Goal: Check status

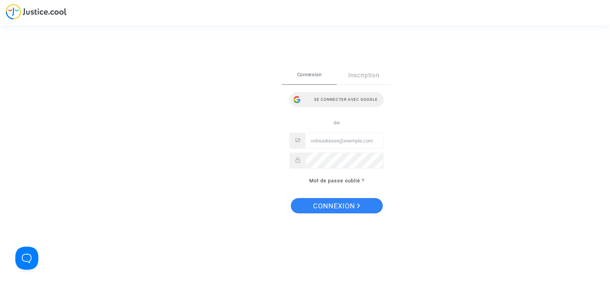
click at [345, 97] on div "Se connecter avec Google" at bounding box center [337, 99] width 94 height 15
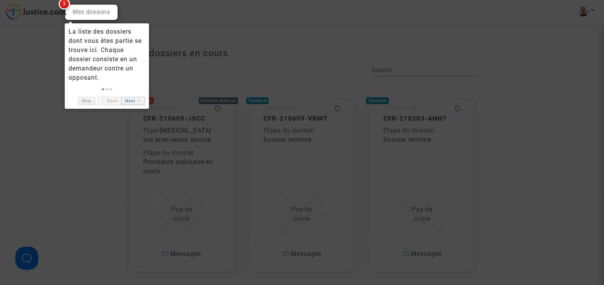
click at [128, 102] on link "Next →" at bounding box center [133, 101] width 24 height 8
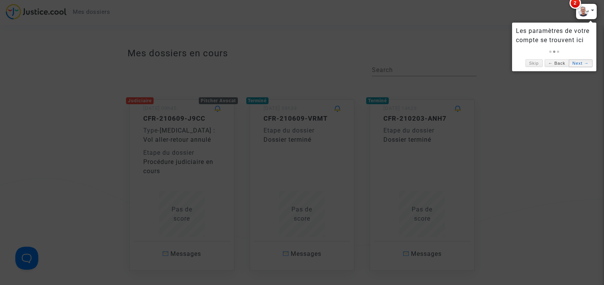
click at [578, 62] on link "Next →" at bounding box center [581, 63] width 24 height 8
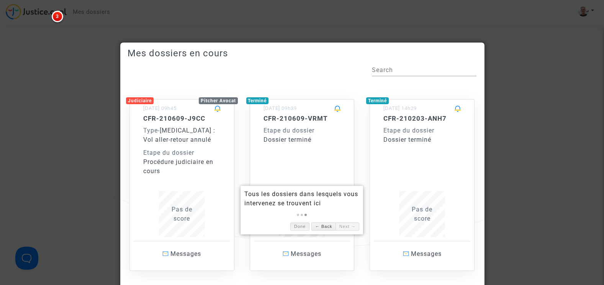
scroll to position [59, 0]
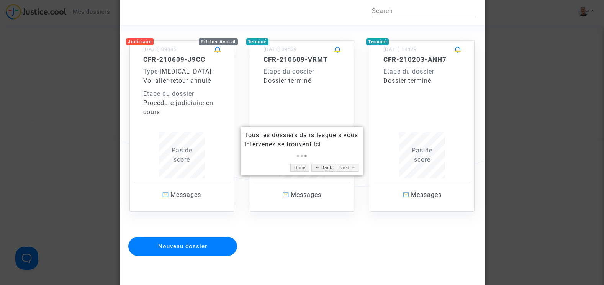
click at [71, 112] on div at bounding box center [302, 142] width 604 height 285
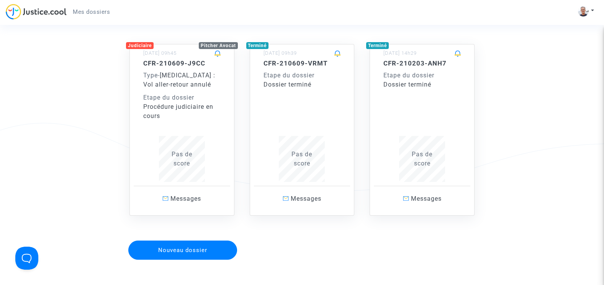
scroll to position [54, 0]
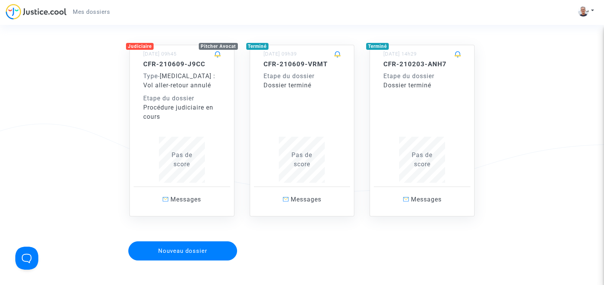
click at [176, 82] on span "Covid - 19 : Vol aller-retour annulé" at bounding box center [179, 80] width 72 height 16
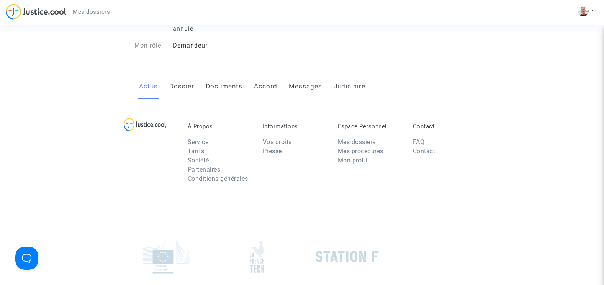
scroll to position [54, 0]
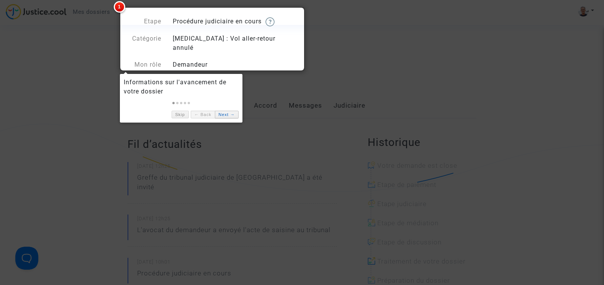
click at [224, 118] on link "Next →" at bounding box center [227, 115] width 24 height 8
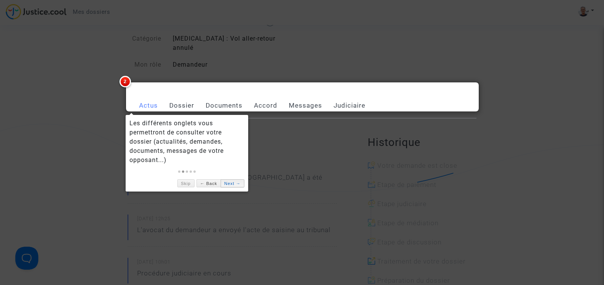
click at [229, 183] on link "Next →" at bounding box center [233, 183] width 24 height 8
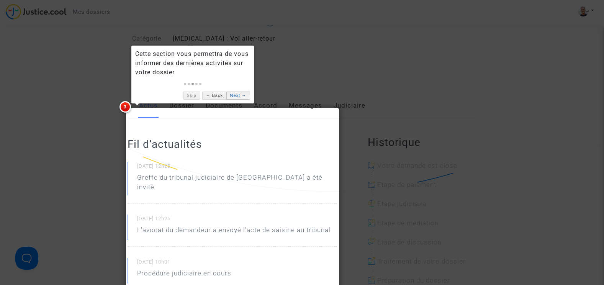
scroll to position [0, 0]
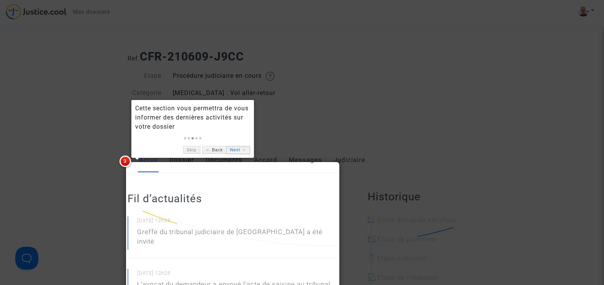
click at [234, 146] on link "Next →" at bounding box center [239, 150] width 24 height 8
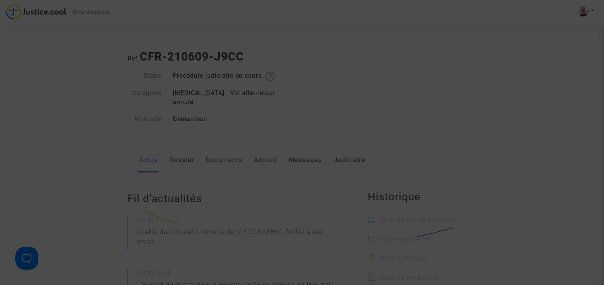
scroll to position [302, 0]
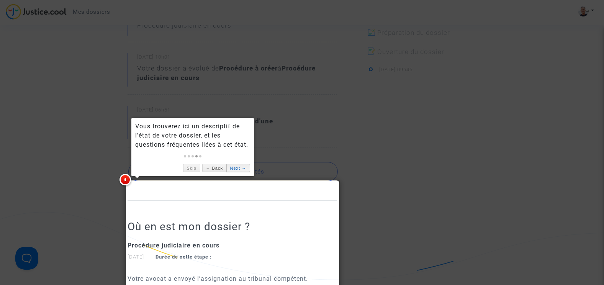
click at [230, 168] on link "Next →" at bounding box center [239, 168] width 24 height 8
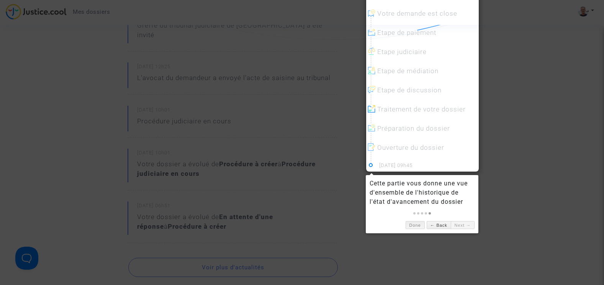
scroll to position [207, 0]
click at [415, 226] on link "Done" at bounding box center [415, 224] width 19 height 8
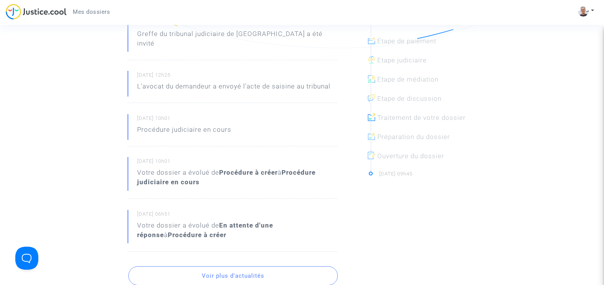
scroll to position [199, 0]
click at [251, 266] on button "Voir plus d'actualités" at bounding box center [233, 275] width 210 height 19
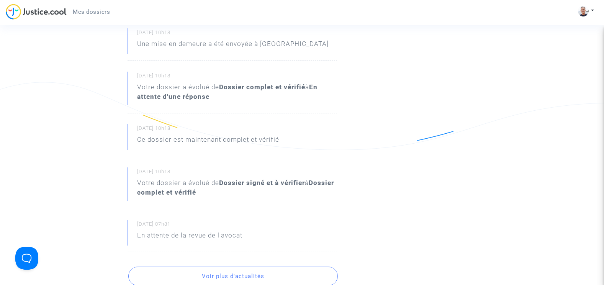
scroll to position [433, 0]
click at [282, 266] on button "Voir plus d'actualités" at bounding box center [233, 275] width 210 height 19
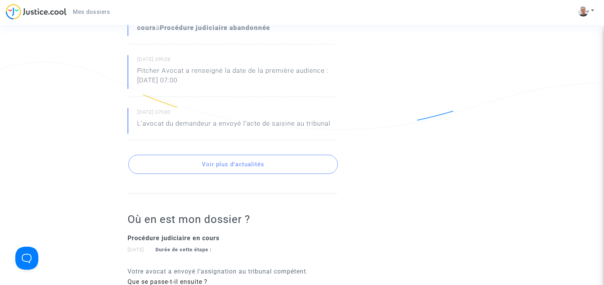
scroll to position [793, 0]
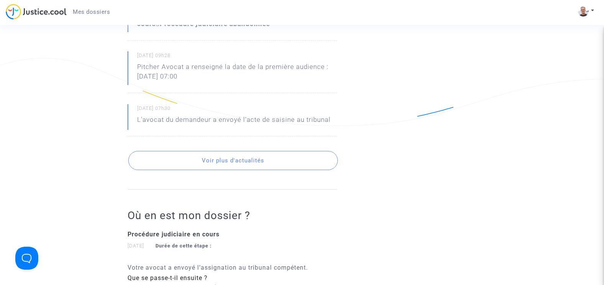
click at [268, 151] on button "Voir plus d'actualités" at bounding box center [233, 160] width 210 height 19
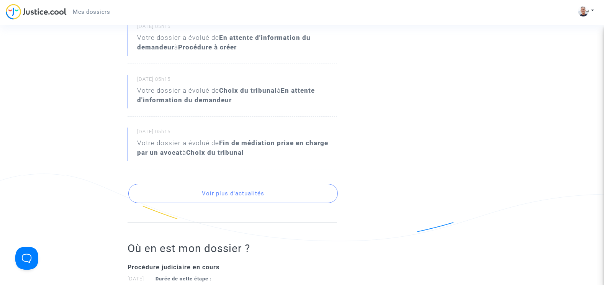
scroll to position [1014, 0]
click at [292, 184] on button "Voir plus d'actualités" at bounding box center [233, 193] width 210 height 19
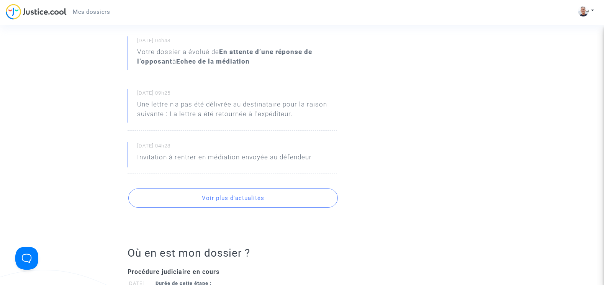
scroll to position [1251, 0]
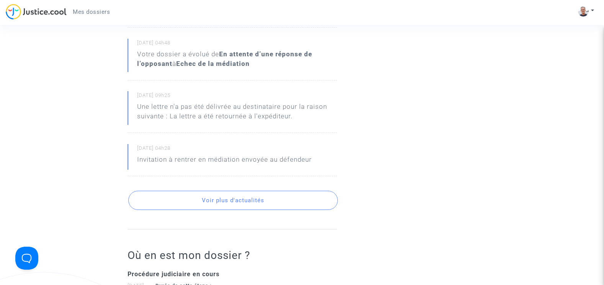
click at [274, 191] on button "Voir plus d'actualités" at bounding box center [233, 200] width 210 height 19
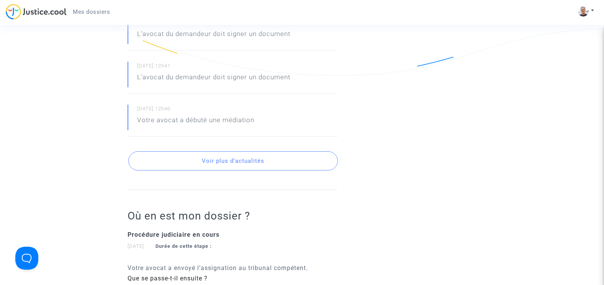
scroll to position [1517, 0]
click at [276, 150] on button "Voir plus d'actualités" at bounding box center [233, 159] width 210 height 19
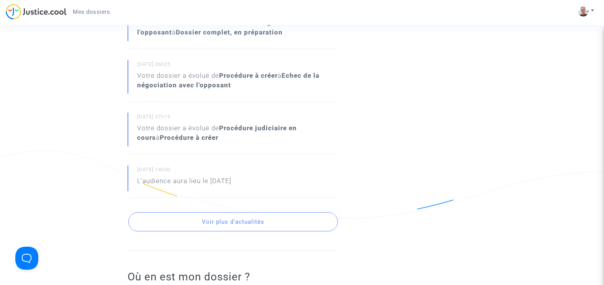
scroll to position [1709, 0]
click at [287, 212] on button "Voir plus d'actualités" at bounding box center [233, 221] width 210 height 19
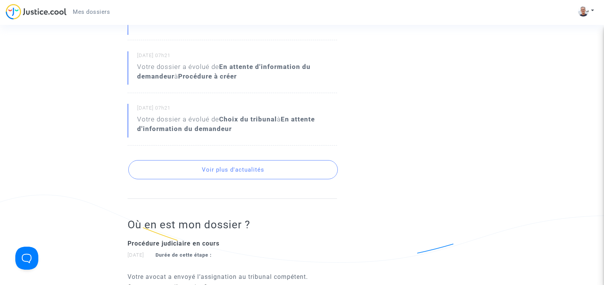
scroll to position [2001, 0]
click at [275, 160] on button "Voir plus d'actualités" at bounding box center [233, 169] width 210 height 19
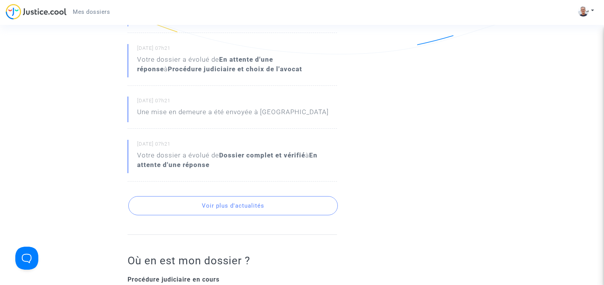
scroll to position [2210, 0]
click at [276, 196] on button "Voir plus d'actualités" at bounding box center [233, 205] width 210 height 19
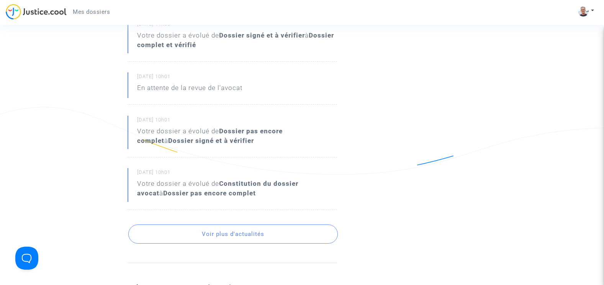
scroll to position [2425, 0]
click at [274, 224] on button "Voir plus d'actualités" at bounding box center [233, 233] width 210 height 19
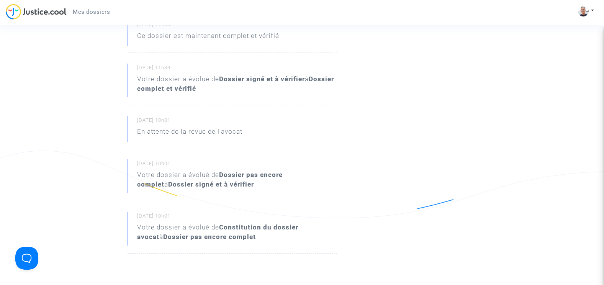
scroll to position [2387, 0]
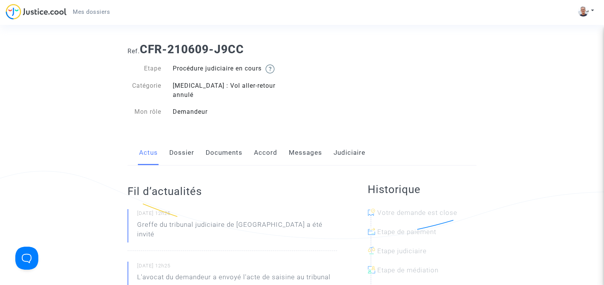
scroll to position [0, 0]
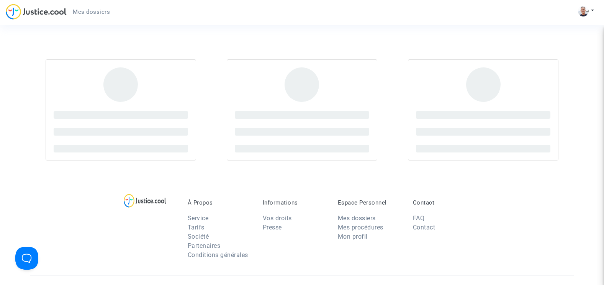
scroll to position [54, 0]
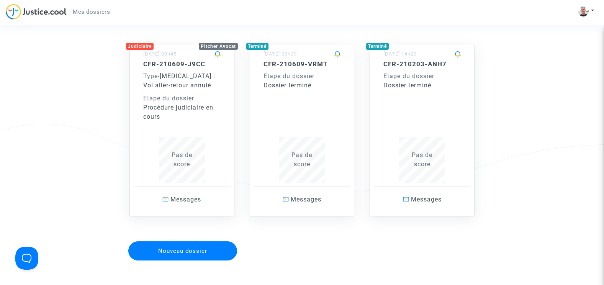
click at [297, 91] on div "CFR-210609-VRMT Etape du dossier Dossier terminé Pas de score" at bounding box center [302, 121] width 77 height 123
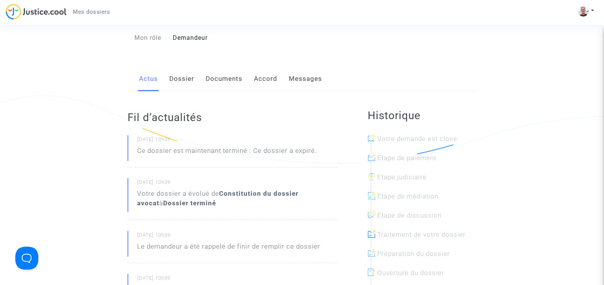
scroll to position [82, 0]
click at [223, 76] on link "Documents" at bounding box center [224, 79] width 37 height 25
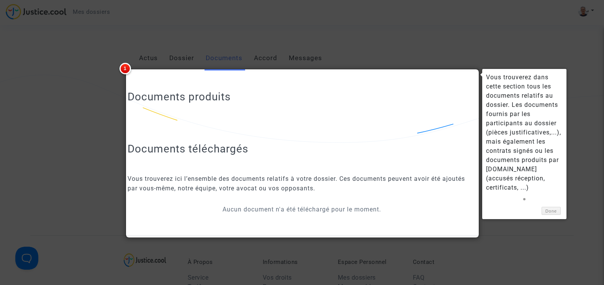
scroll to position [100, 0]
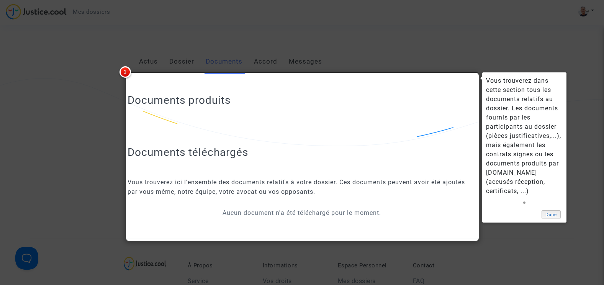
click at [551, 210] on link "Done" at bounding box center [551, 214] width 19 height 8
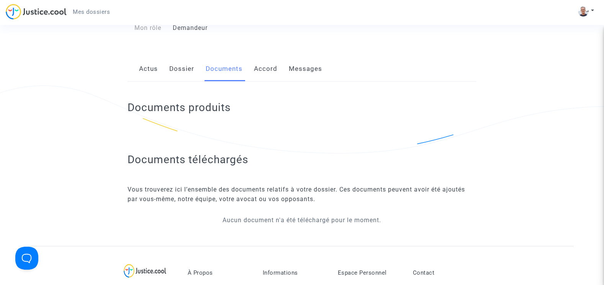
scroll to position [92, 0]
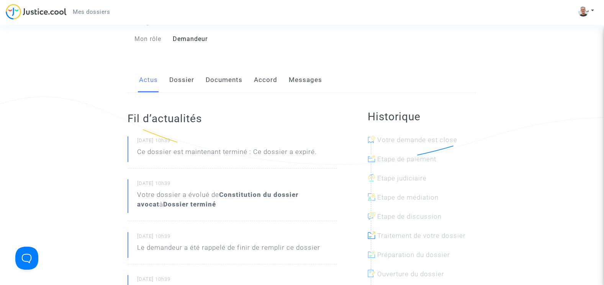
scroll to position [54, 0]
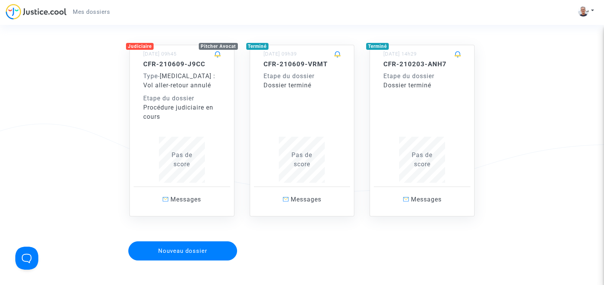
click at [185, 107] on div "Procédure judiciaire en cours" at bounding box center [181, 112] width 77 height 18
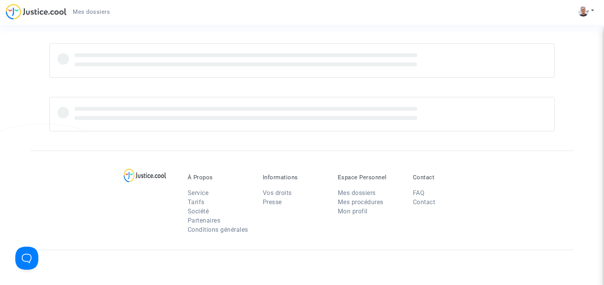
scroll to position [54, 0]
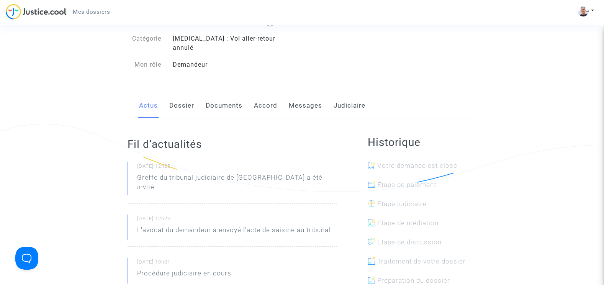
click at [219, 98] on link "Documents" at bounding box center [224, 105] width 37 height 25
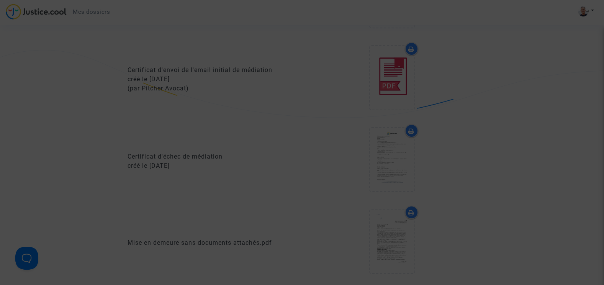
scroll to position [465, 0]
click at [310, 143] on div at bounding box center [302, 142] width 604 height 285
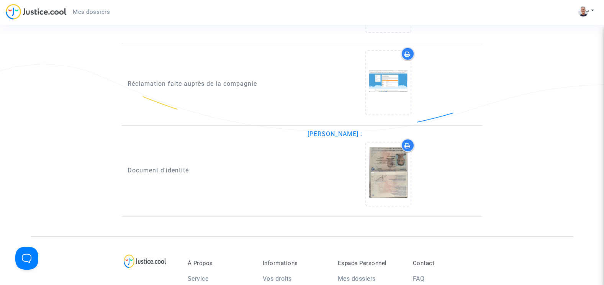
scroll to position [1102, 0]
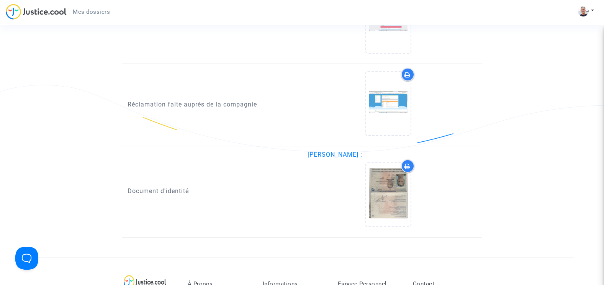
click at [407, 163] on icon at bounding box center [408, 166] width 6 height 6
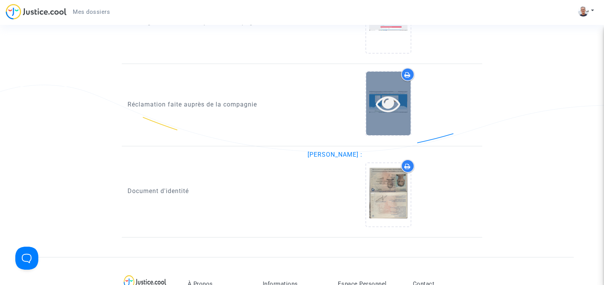
click at [376, 110] on div at bounding box center [388, 103] width 44 height 63
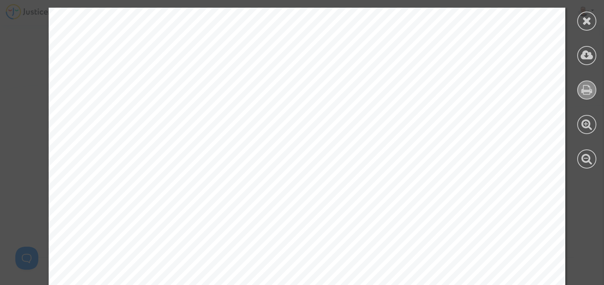
click at [584, 88] on icon at bounding box center [587, 89] width 11 height 11
click at [583, 21] on icon at bounding box center [588, 20] width 10 height 11
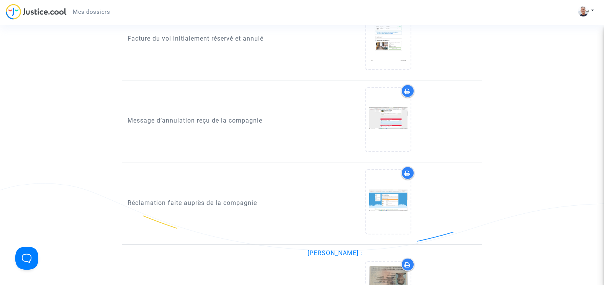
scroll to position [986, 0]
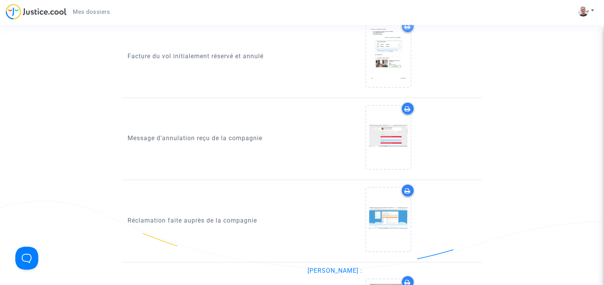
click at [408, 106] on icon at bounding box center [408, 109] width 6 height 6
click at [318, 108] on div at bounding box center [388, 139] width 161 height 74
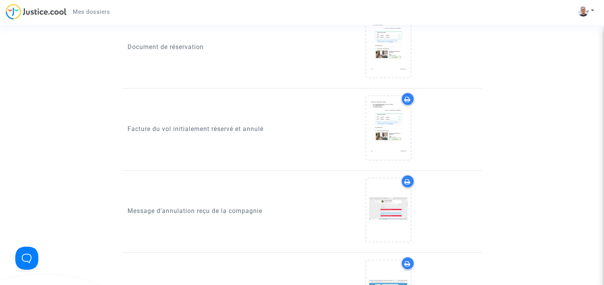
scroll to position [901, 0]
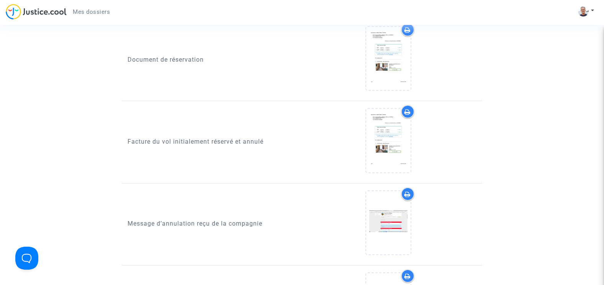
click at [407, 109] on icon at bounding box center [408, 112] width 6 height 6
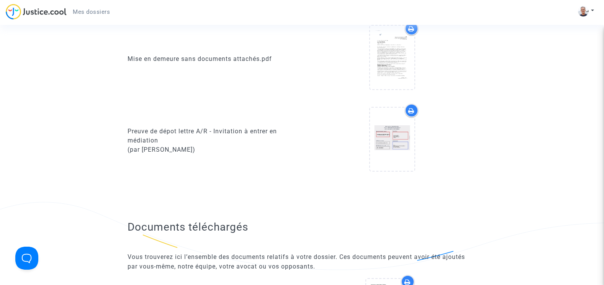
scroll to position [625, 0]
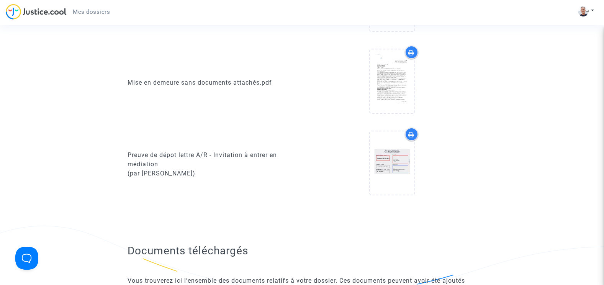
click at [340, 155] on div at bounding box center [392, 165] width 169 height 74
click at [409, 128] on div at bounding box center [411, 134] width 13 height 13
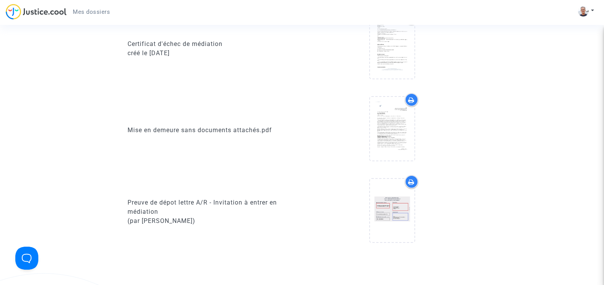
scroll to position [576, 0]
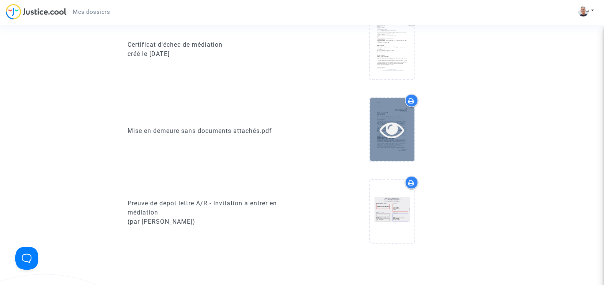
click at [379, 117] on div at bounding box center [392, 129] width 44 height 25
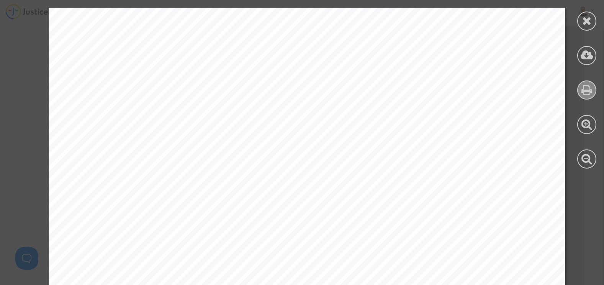
click at [588, 88] on icon at bounding box center [587, 89] width 11 height 11
click at [586, 23] on icon at bounding box center [588, 20] width 10 height 11
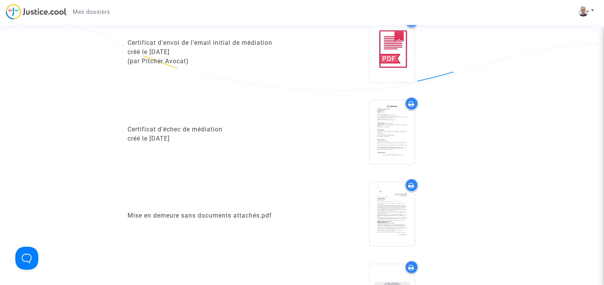
scroll to position [465, 0]
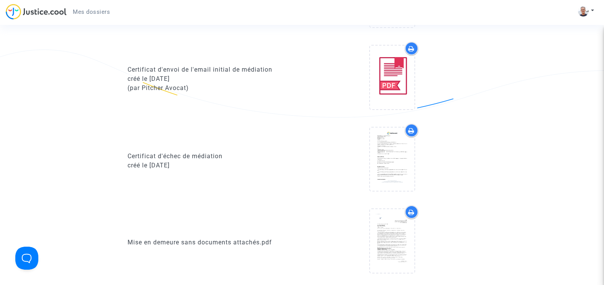
click at [413, 128] on icon at bounding box center [412, 131] width 6 height 6
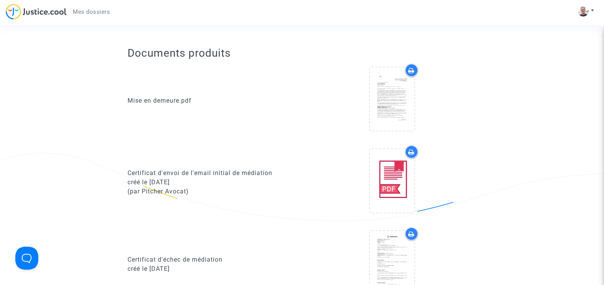
scroll to position [361, 0]
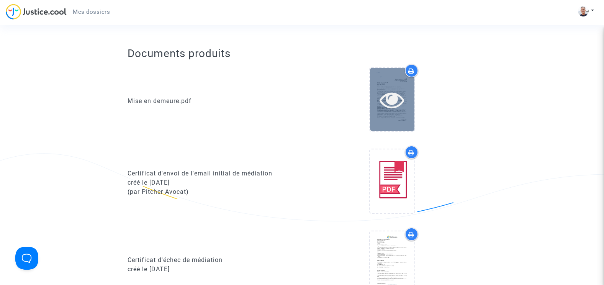
click at [376, 87] on div at bounding box center [392, 99] width 44 height 25
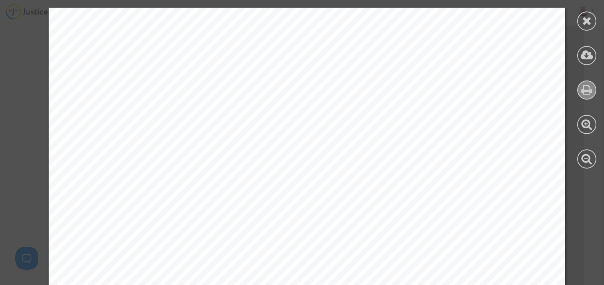
click at [587, 88] on icon at bounding box center [587, 89] width 11 height 11
click at [588, 20] on icon at bounding box center [588, 20] width 10 height 11
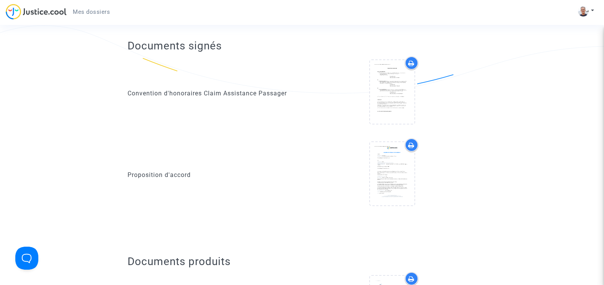
scroll to position [130, 0]
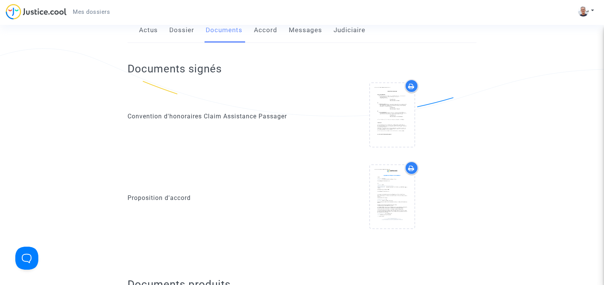
click at [413, 165] on icon at bounding box center [412, 168] width 6 height 6
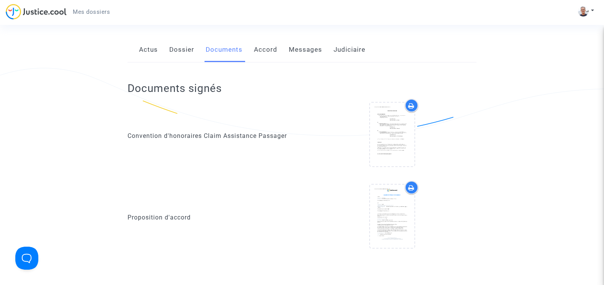
scroll to position [110, 0]
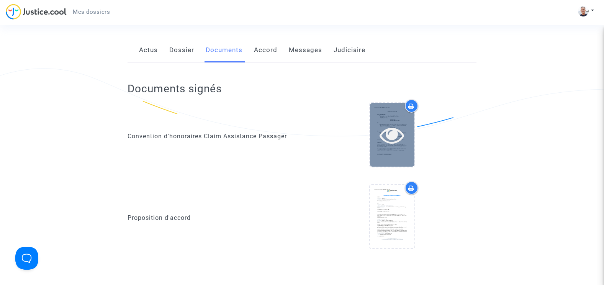
click at [374, 123] on div at bounding box center [392, 135] width 44 height 25
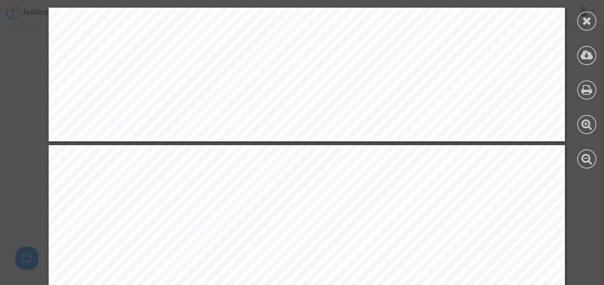
scroll to position [2069, 0]
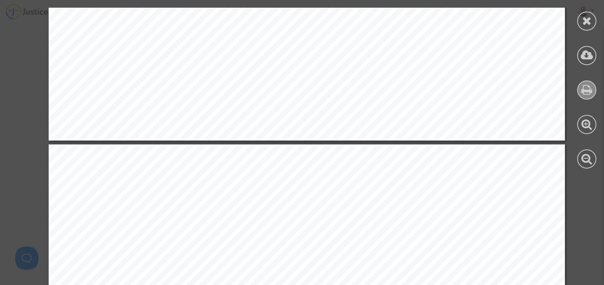
click at [591, 90] on icon at bounding box center [587, 89] width 11 height 11
click at [584, 19] on icon at bounding box center [588, 20] width 10 height 11
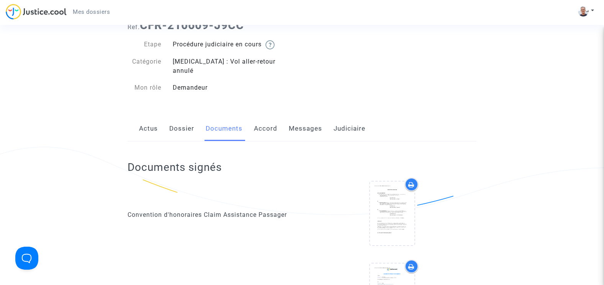
scroll to position [31, 0]
click at [349, 122] on link "Judiciaire" at bounding box center [350, 129] width 32 height 25
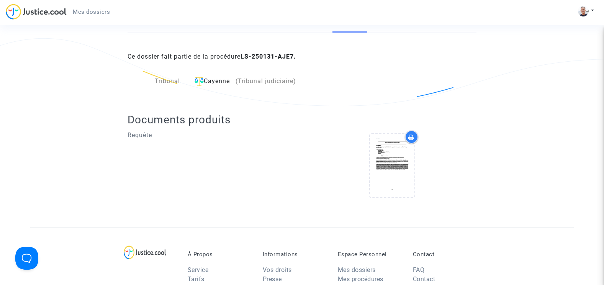
scroll to position [140, 0]
click at [411, 134] on icon at bounding box center [412, 137] width 6 height 6
click at [287, 137] on div "Requête" at bounding box center [212, 167] width 181 height 74
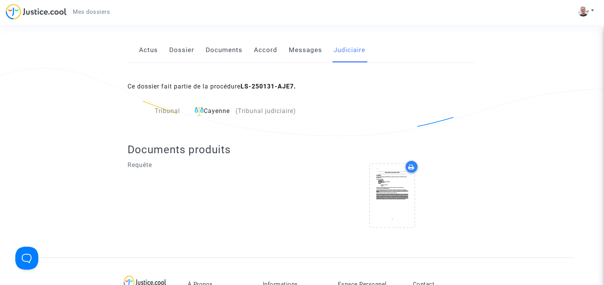
scroll to position [105, 0]
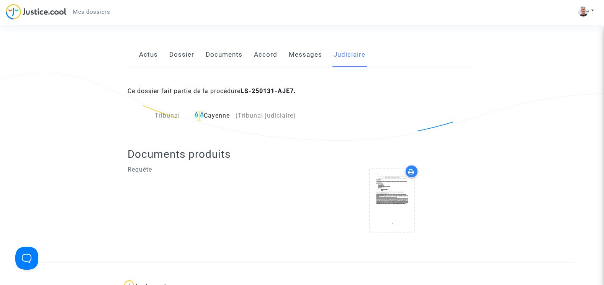
click at [296, 44] on link "Messages" at bounding box center [305, 54] width 33 height 25
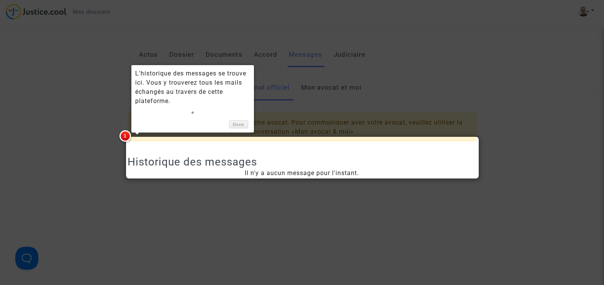
click at [268, 48] on div at bounding box center [302, 142] width 604 height 285
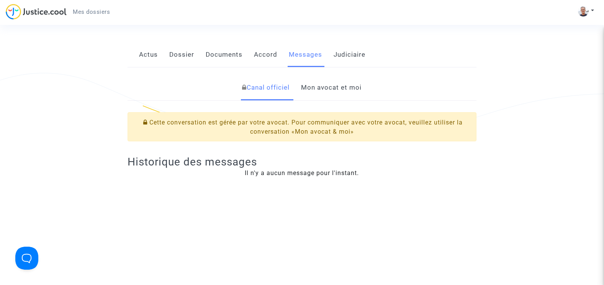
click at [268, 48] on link "Accord" at bounding box center [265, 54] width 23 height 25
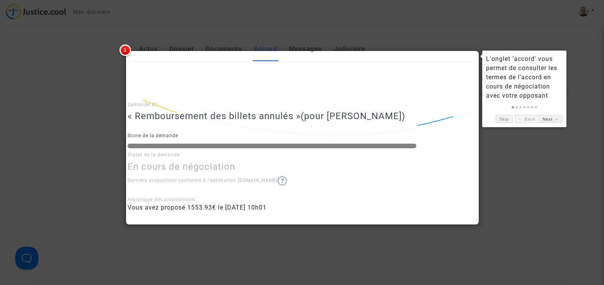
scroll to position [112, 0]
click at [507, 119] on link "Skip" at bounding box center [504, 119] width 17 height 8
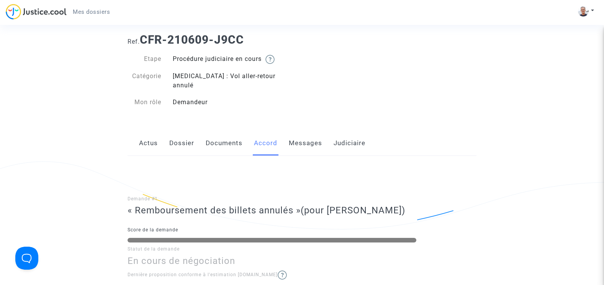
scroll to position [16, 0]
click at [223, 135] on link "Documents" at bounding box center [224, 143] width 37 height 25
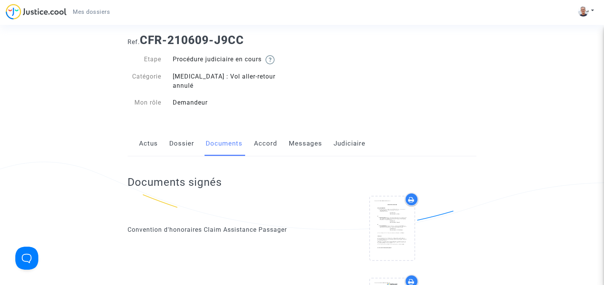
click at [187, 134] on link "Dossier" at bounding box center [181, 143] width 25 height 25
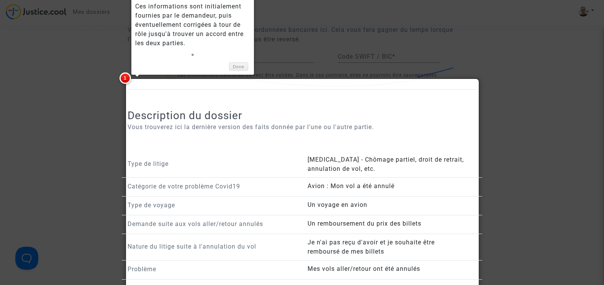
scroll to position [497, 0]
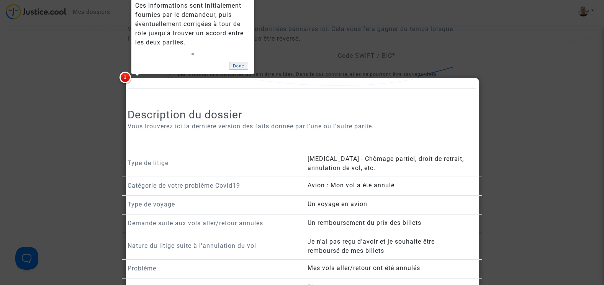
click at [237, 62] on link "Done" at bounding box center [238, 66] width 19 height 8
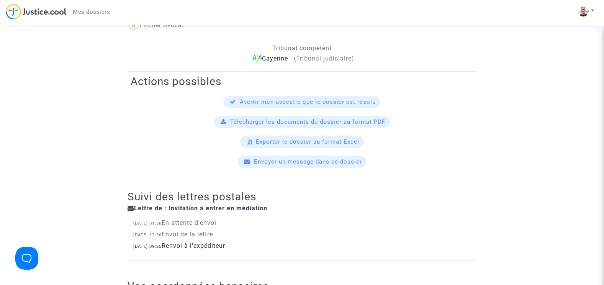
scroll to position [205, 0]
